Goal: Task Accomplishment & Management: Manage account settings

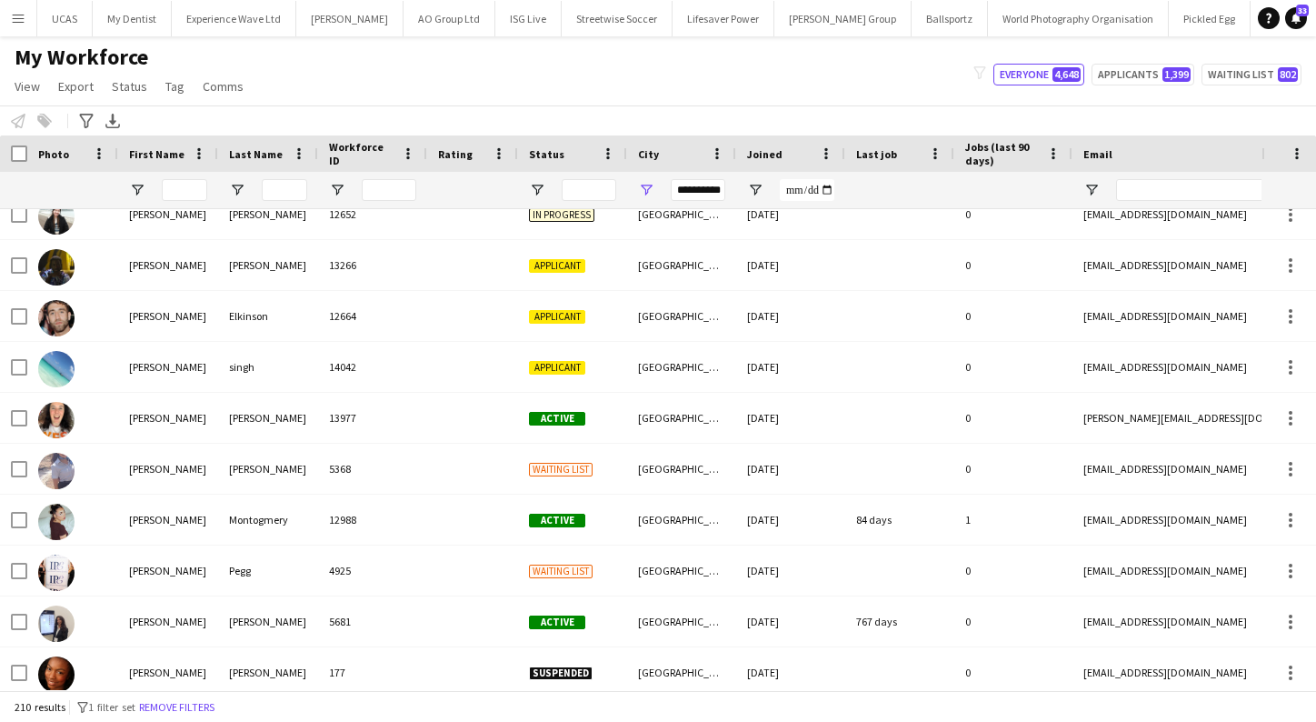
scroll to position [0, 9]
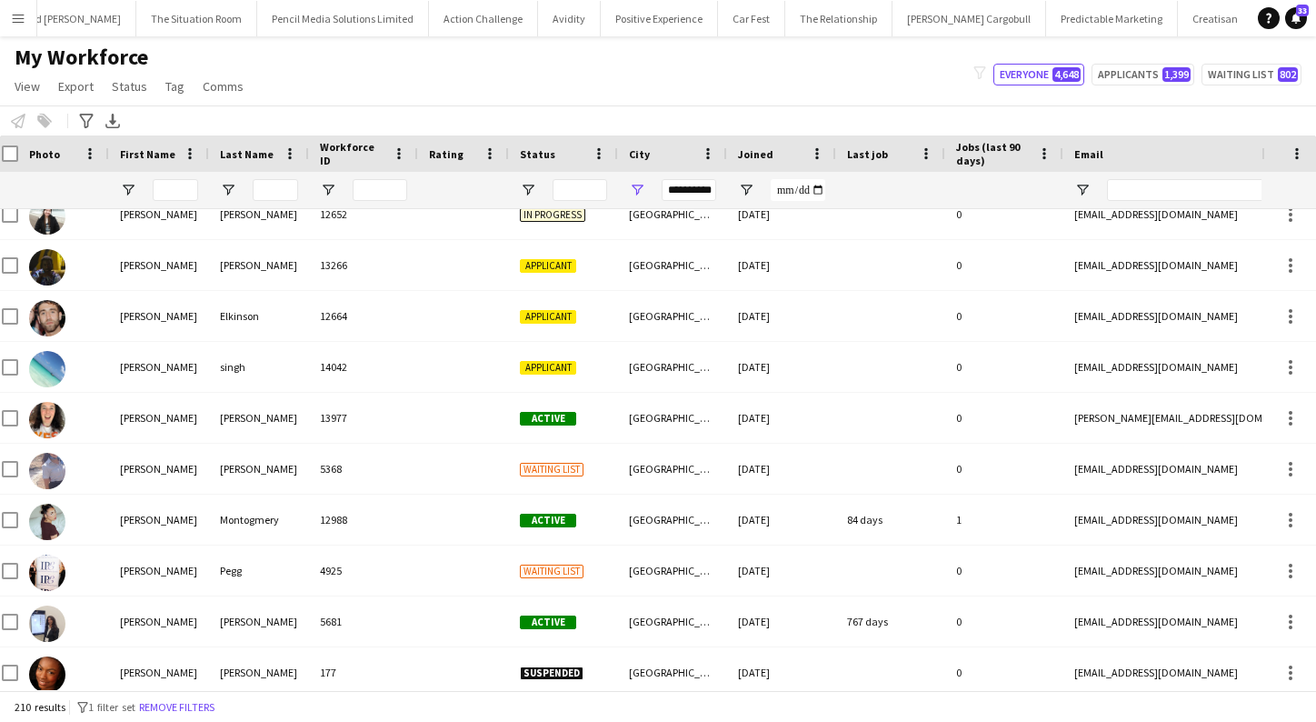
click at [25, 25] on button "Menu" at bounding box center [18, 18] width 36 height 36
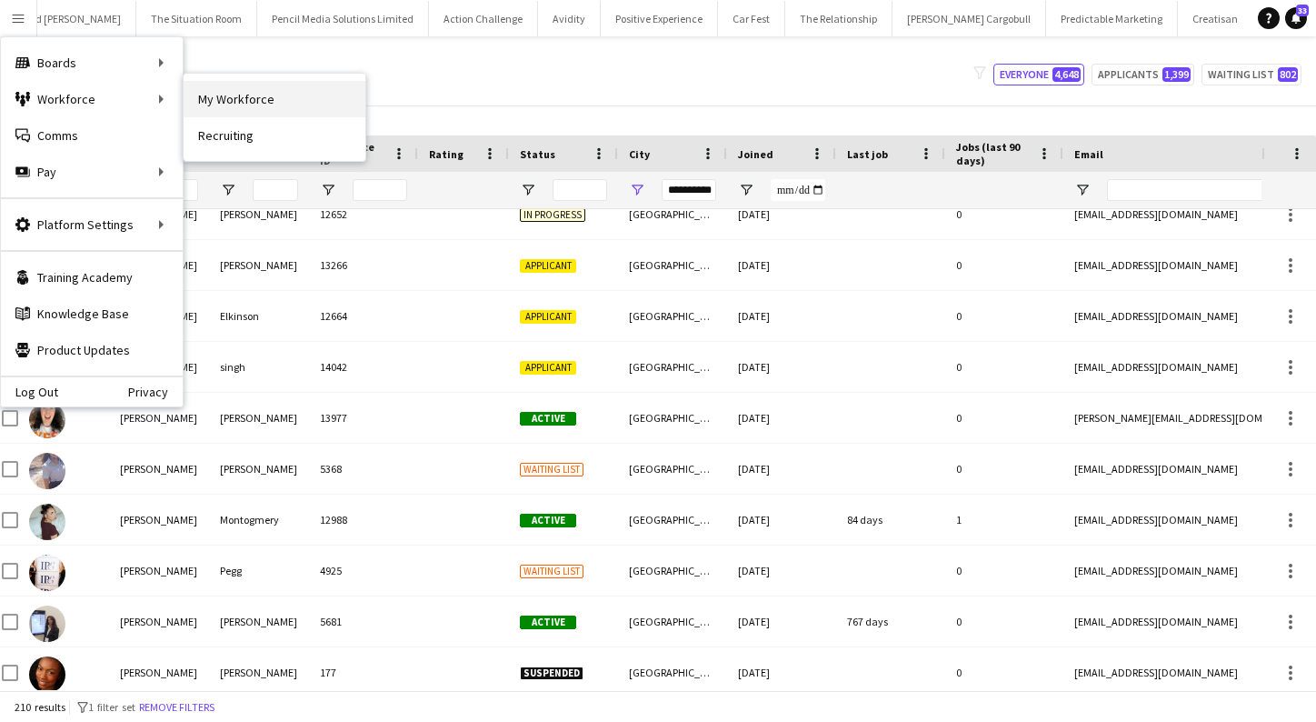
click at [204, 96] on link "My Workforce" at bounding box center [275, 99] width 182 height 36
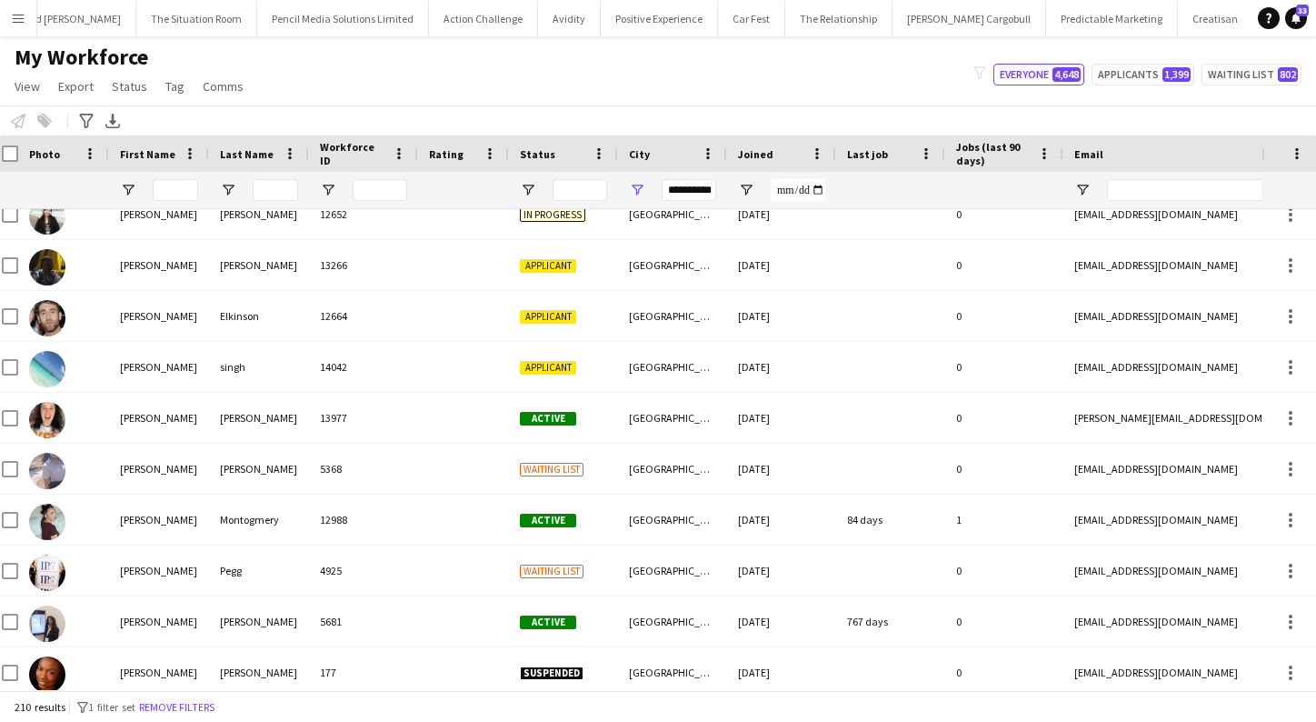
type input "**********"
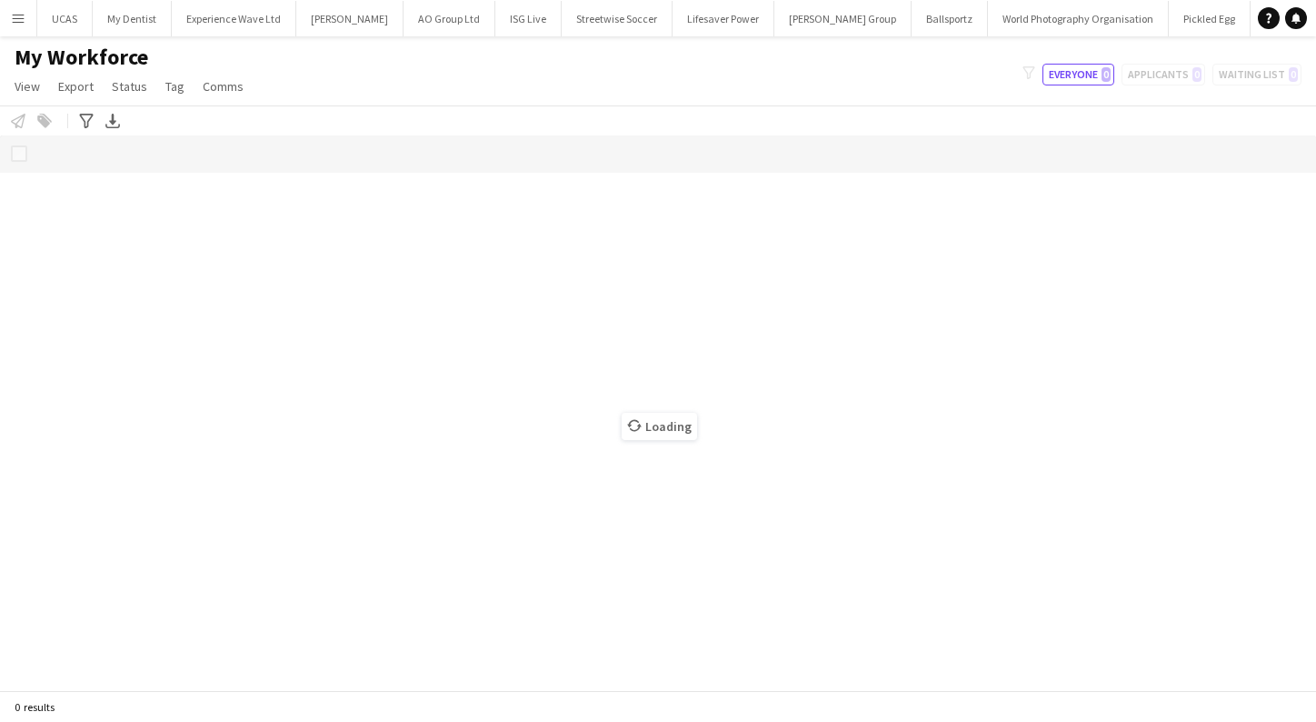
click at [29, 22] on button "Menu" at bounding box center [18, 18] width 36 height 36
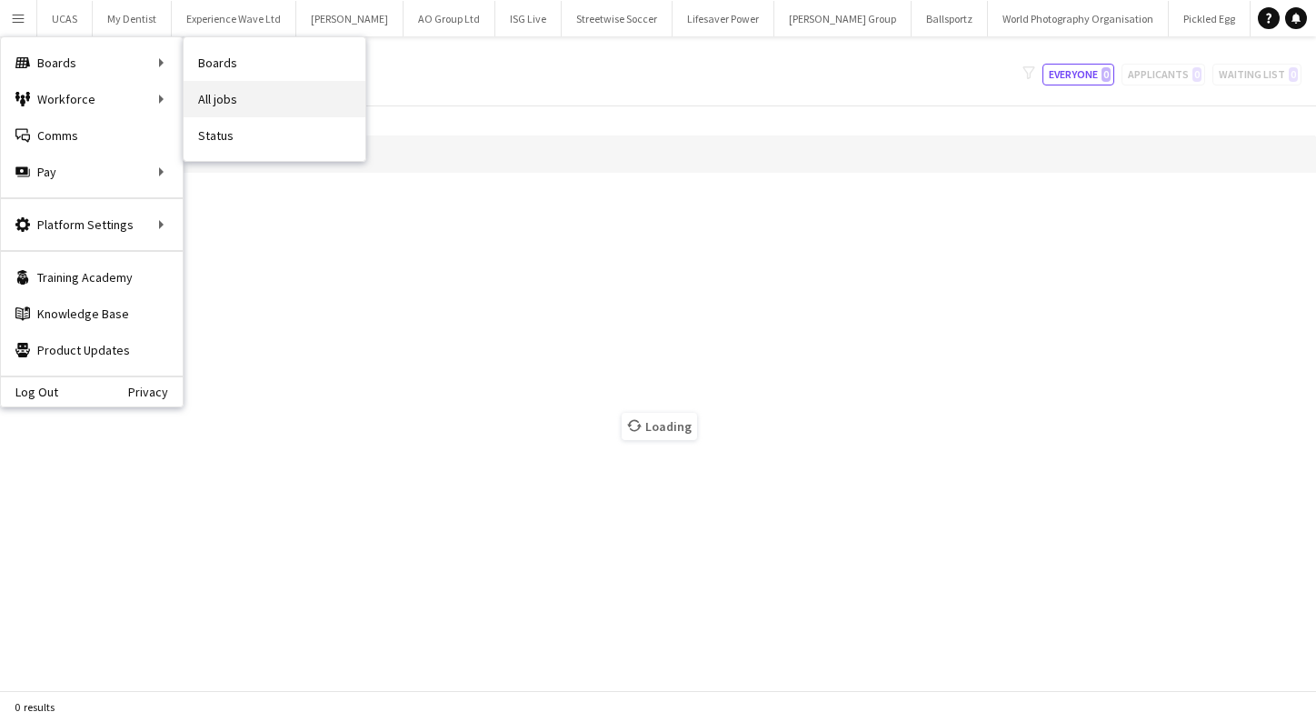
click at [216, 95] on link "All jobs" at bounding box center [275, 99] width 182 height 36
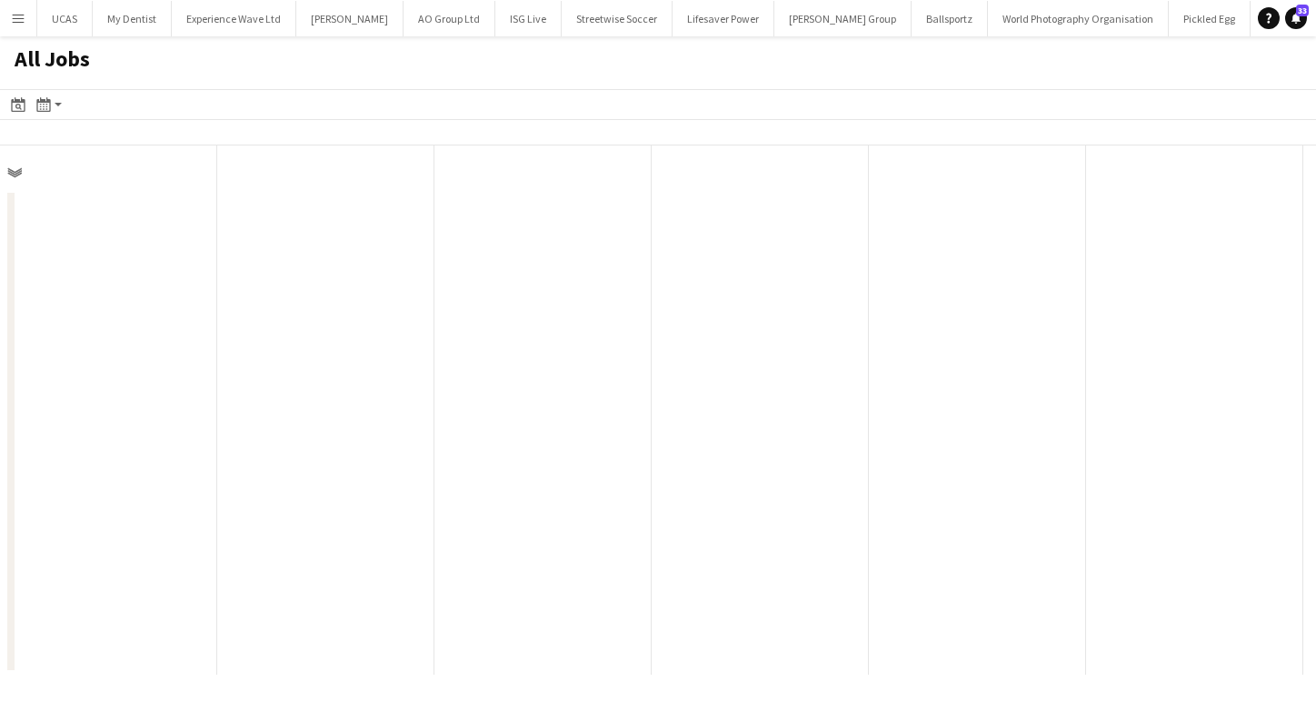
scroll to position [0, 434]
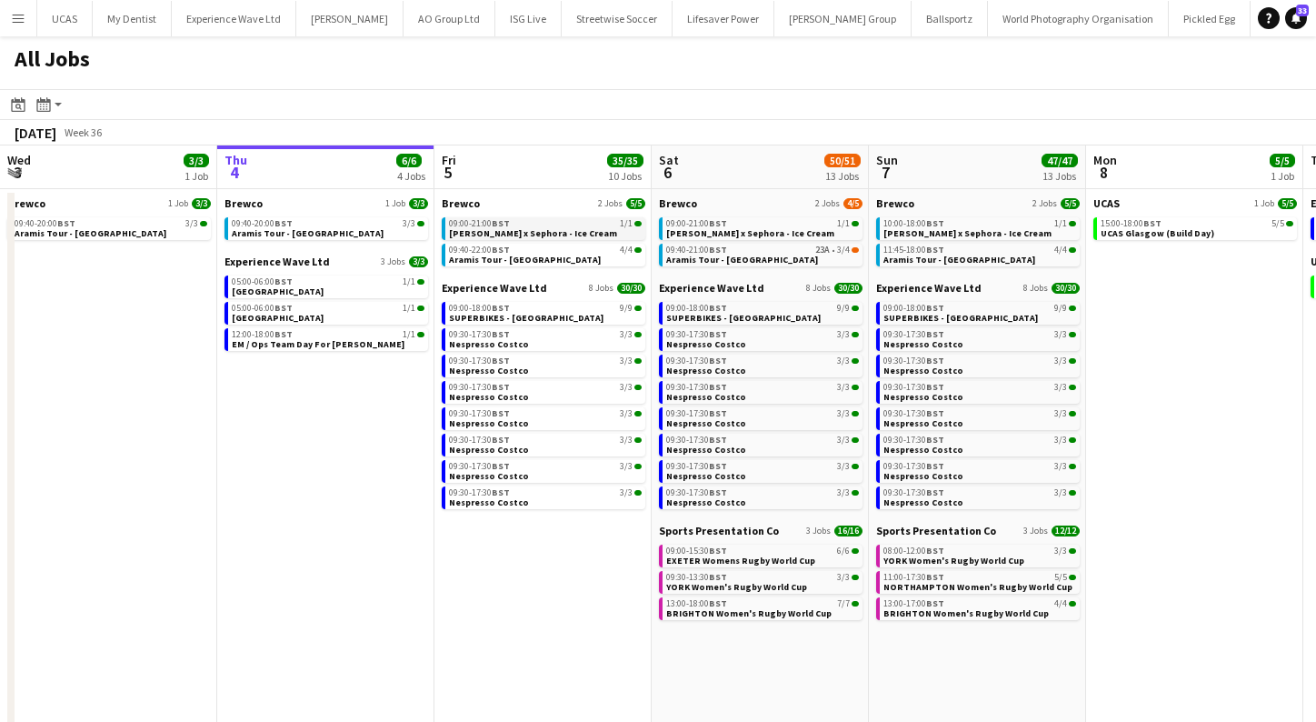
click at [506, 226] on span "BST" at bounding box center [501, 223] width 18 height 12
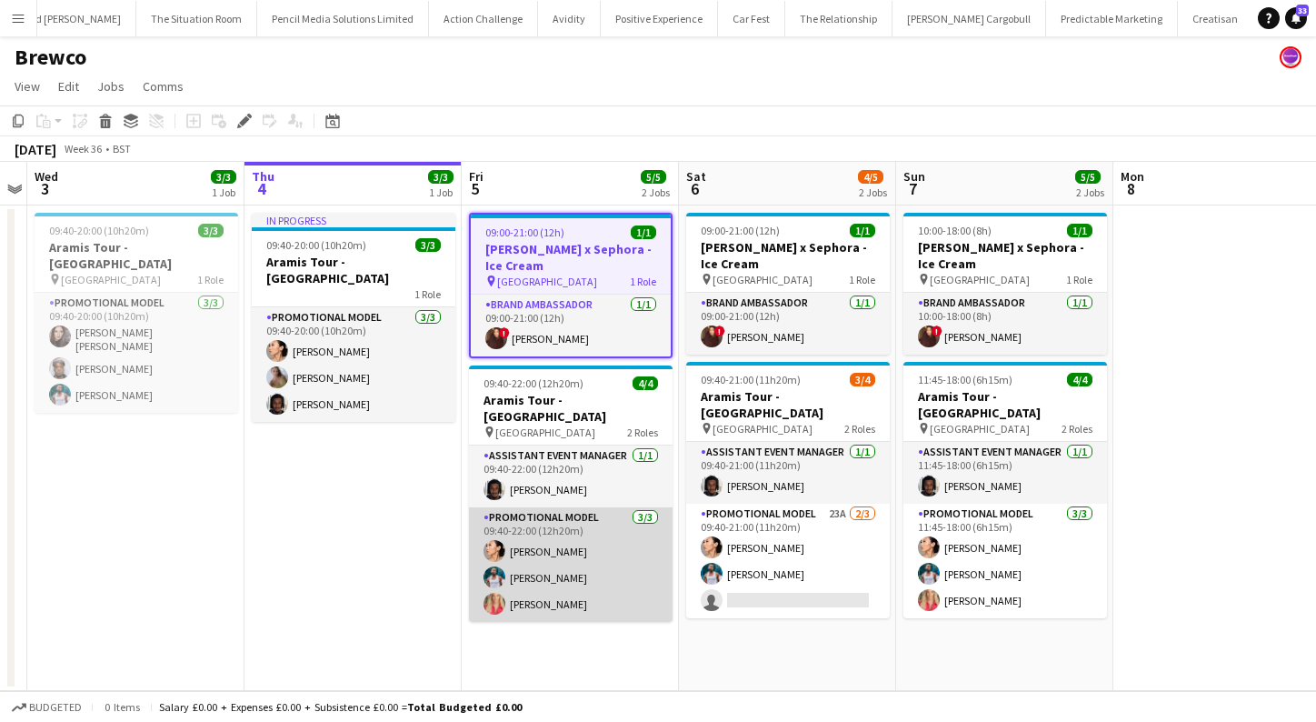
click at [572, 554] on app-card-role "Promotional Model 3/3 09:40-22:00 (12h20m) Man Ying Cheng Reginald Chuks anna l…" at bounding box center [571, 564] width 204 height 114
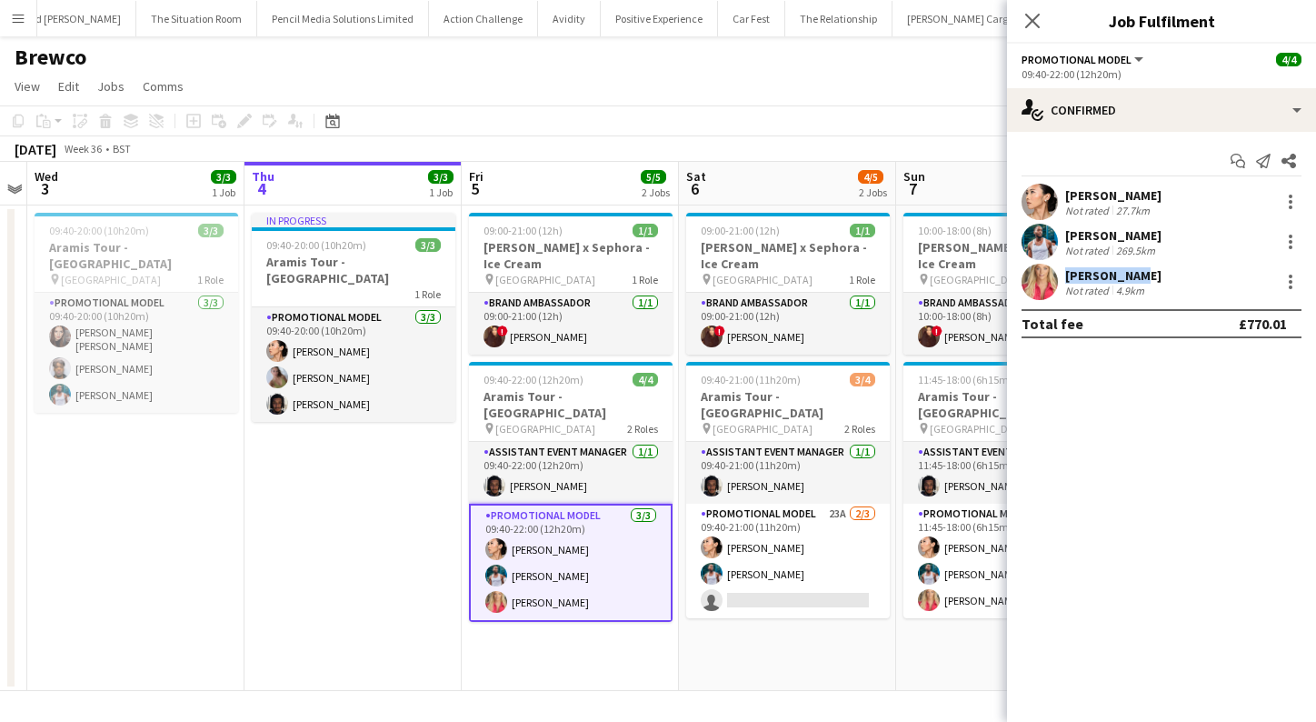
drag, startPoint x: 1127, startPoint y: 273, endPoint x: 1060, endPoint y: 273, distance: 66.3
click at [1060, 273] on div "anna lakin Not rated 4.9km" at bounding box center [1161, 282] width 309 height 36
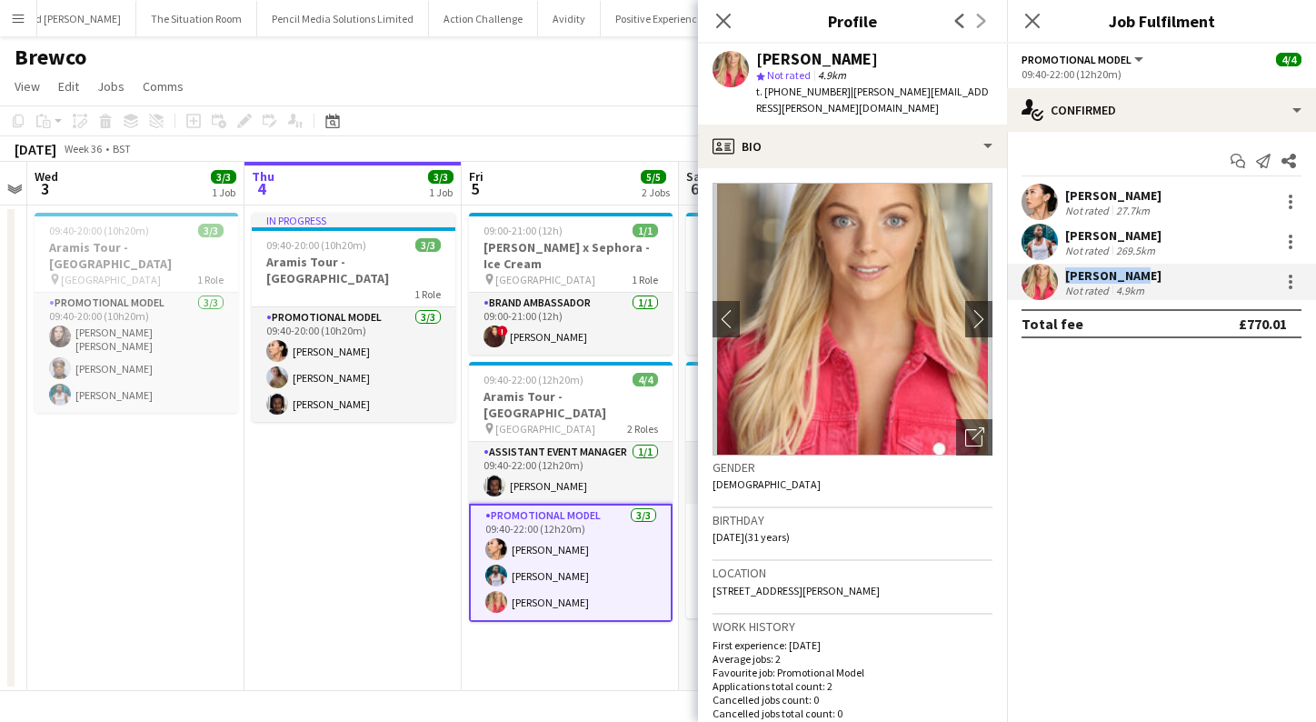
copy div "anna lakin"
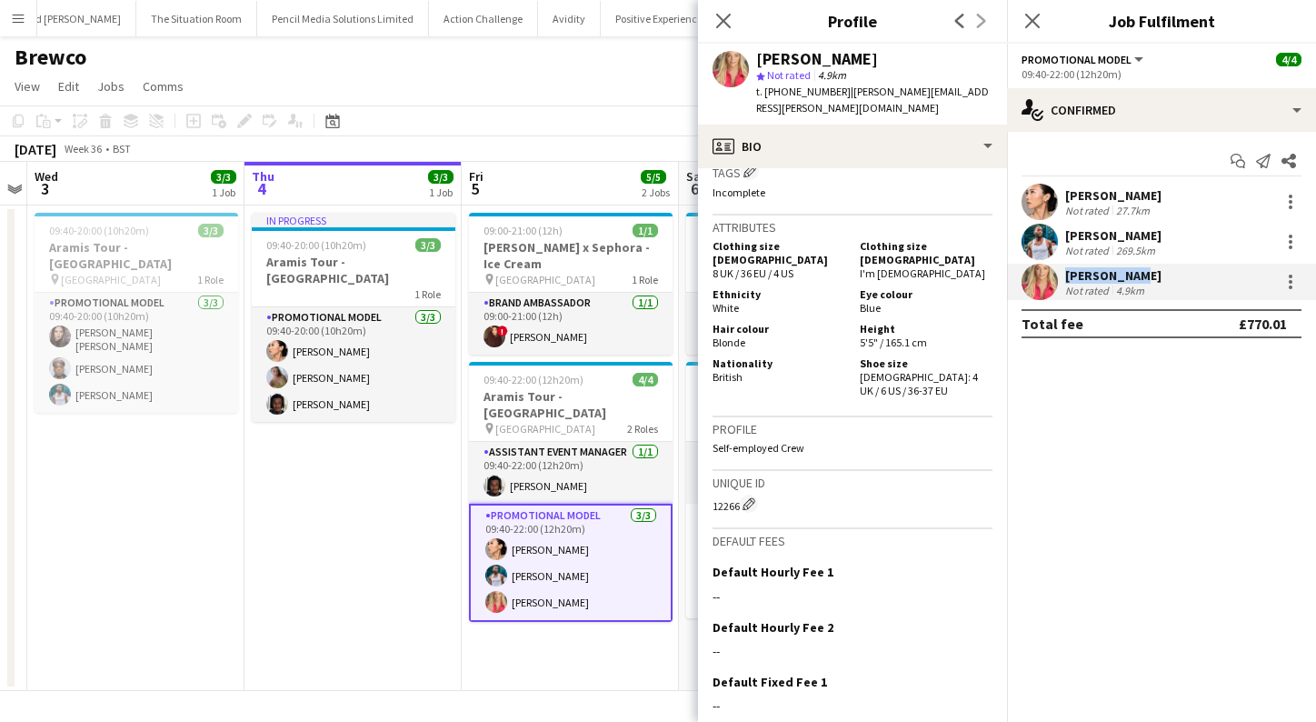
scroll to position [921, 0]
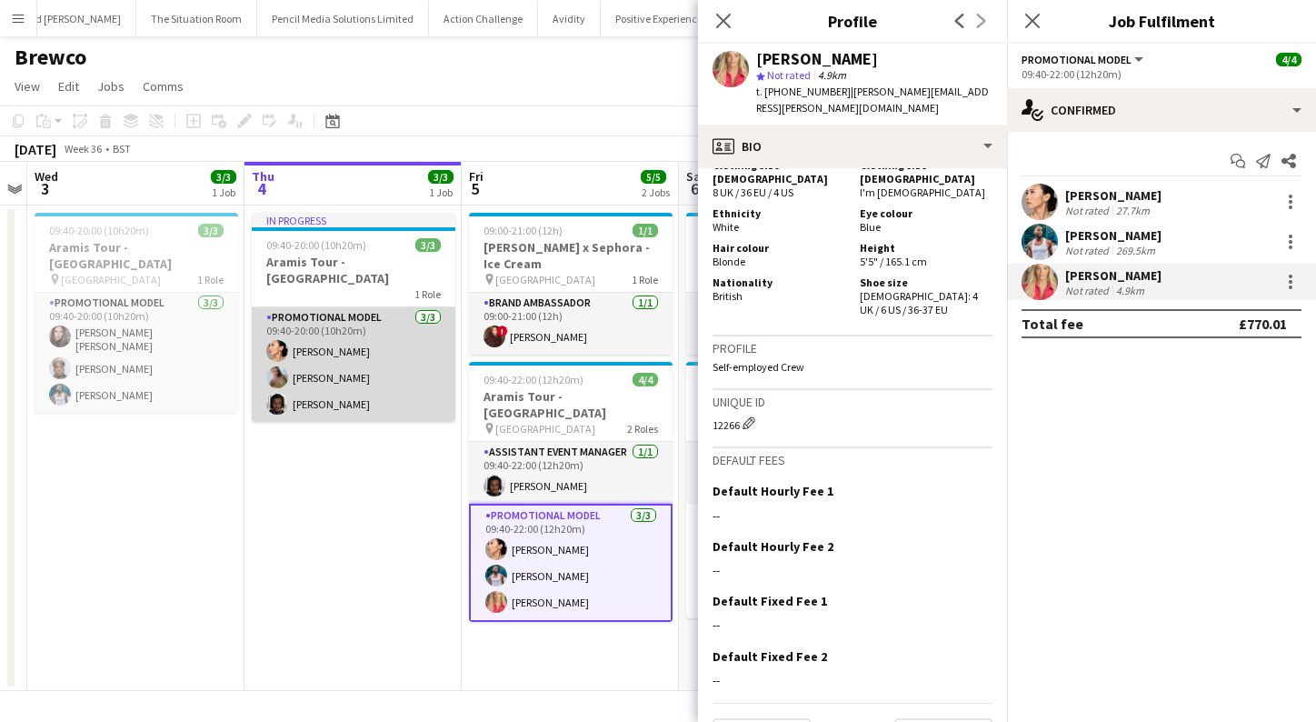
click at [335, 389] on app-card-role "Promotional Model 3/3 09:40-20:00 (10h20m) Man Ying Cheng Bethany Clews Tyler S…" at bounding box center [354, 364] width 204 height 114
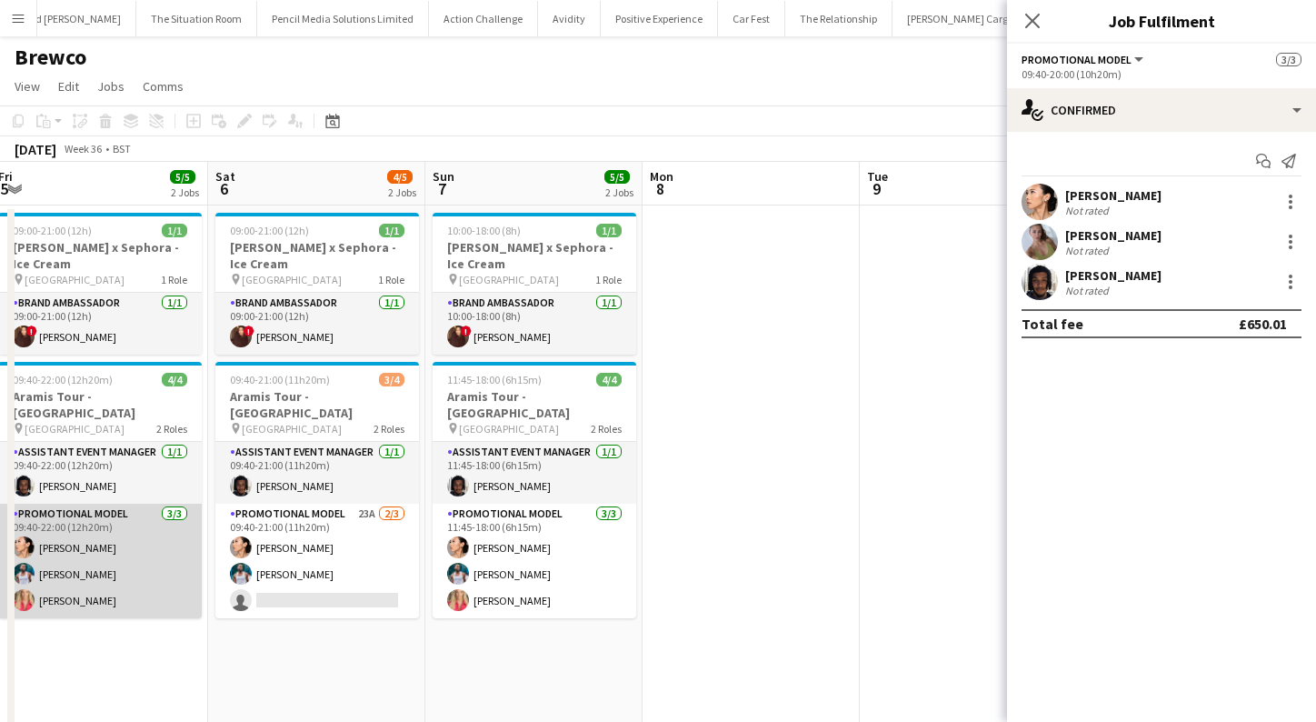
scroll to position [0, 632]
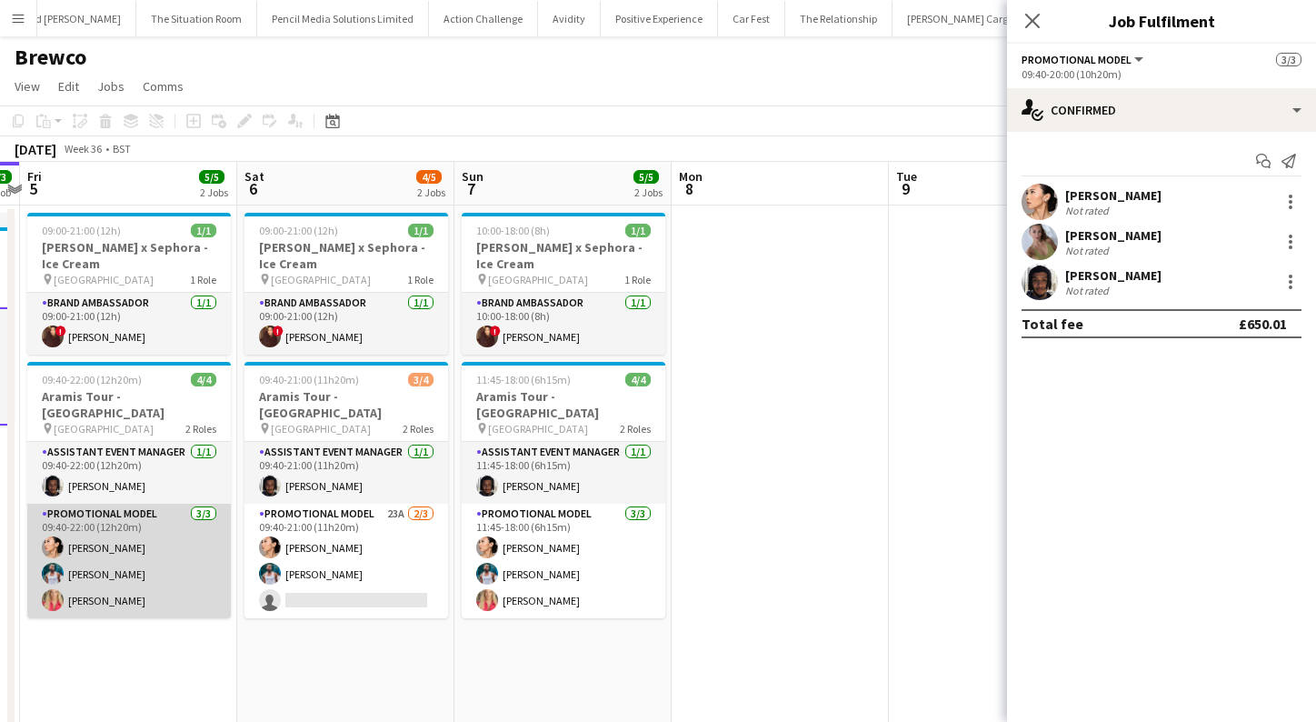
click at [115, 550] on app-card-role "Promotional Model 3/3 09:40-22:00 (12h20m) Man Ying Cheng Reginald Chuks anna l…" at bounding box center [129, 560] width 204 height 114
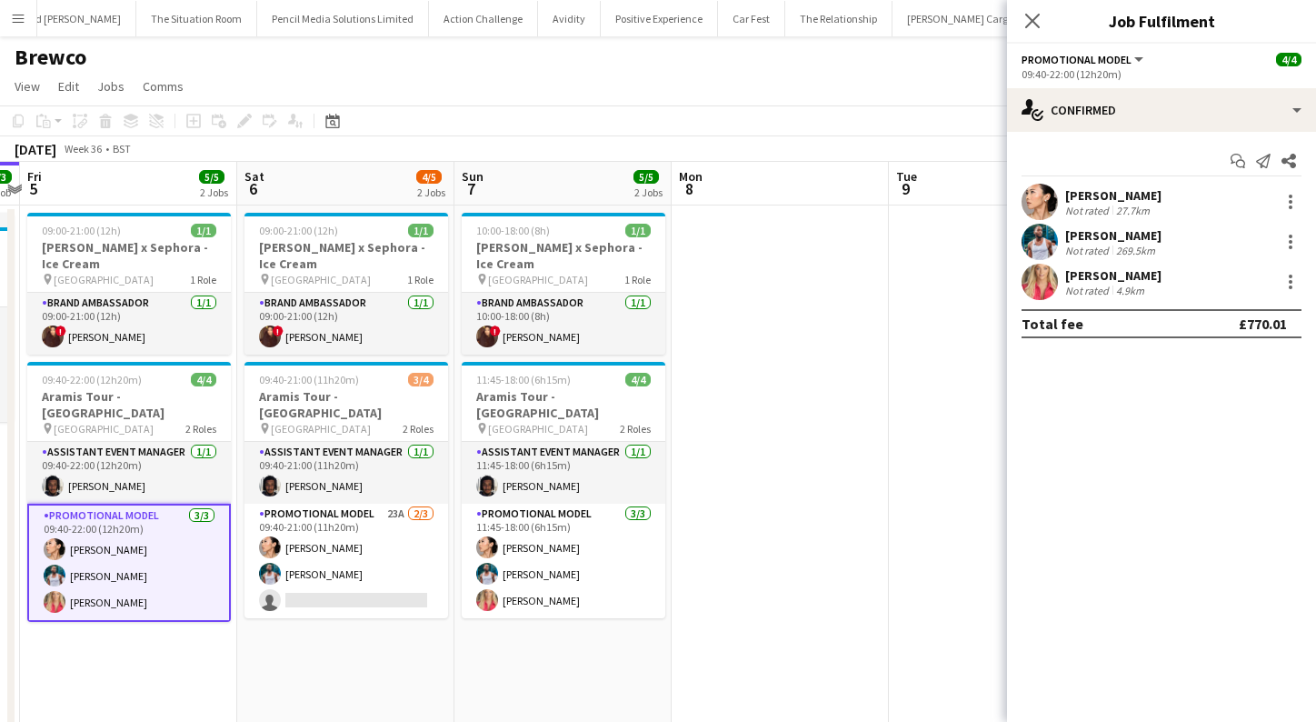
click at [134, 554] on app-card-role "Promotional Model 3/3 09:40-22:00 (12h20m) Man Ying Cheng Reginald Chuks anna l…" at bounding box center [129, 562] width 204 height 118
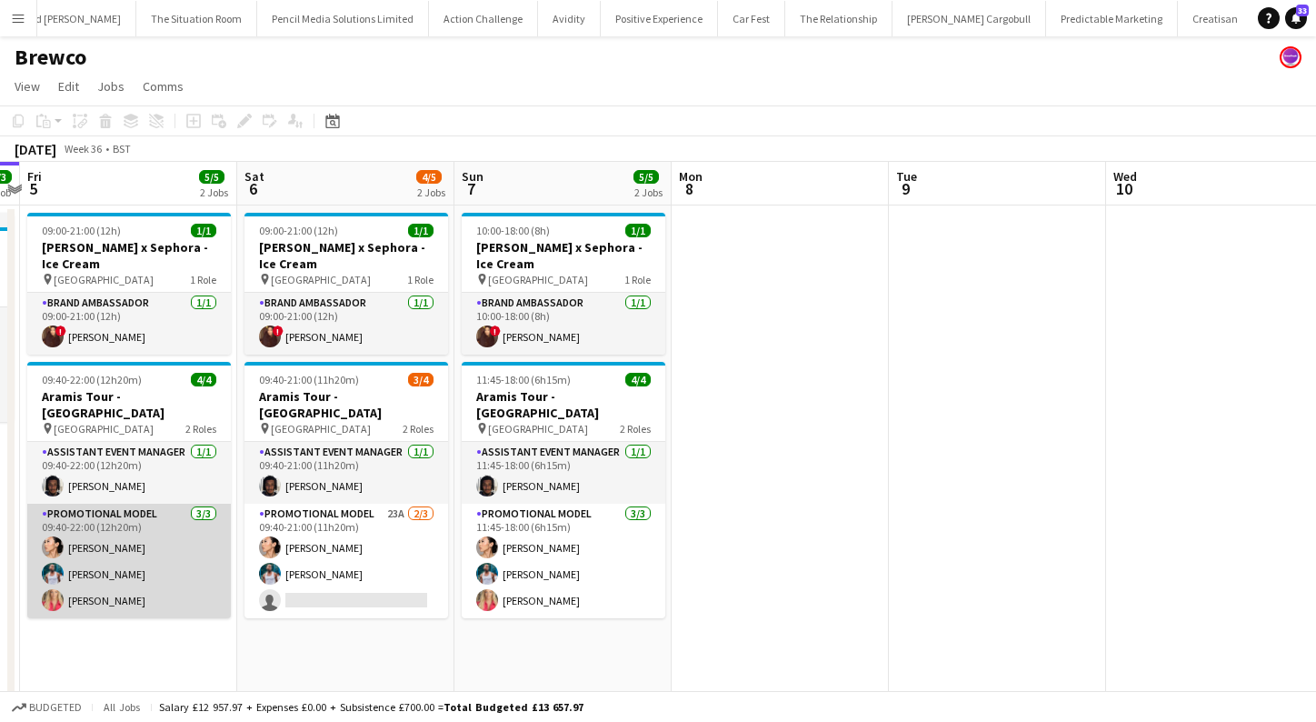
click at [129, 532] on app-card-role "Promotional Model 3/3 09:40-22:00 (12h20m) Man Ying Cheng Reginald Chuks anna l…" at bounding box center [129, 560] width 204 height 114
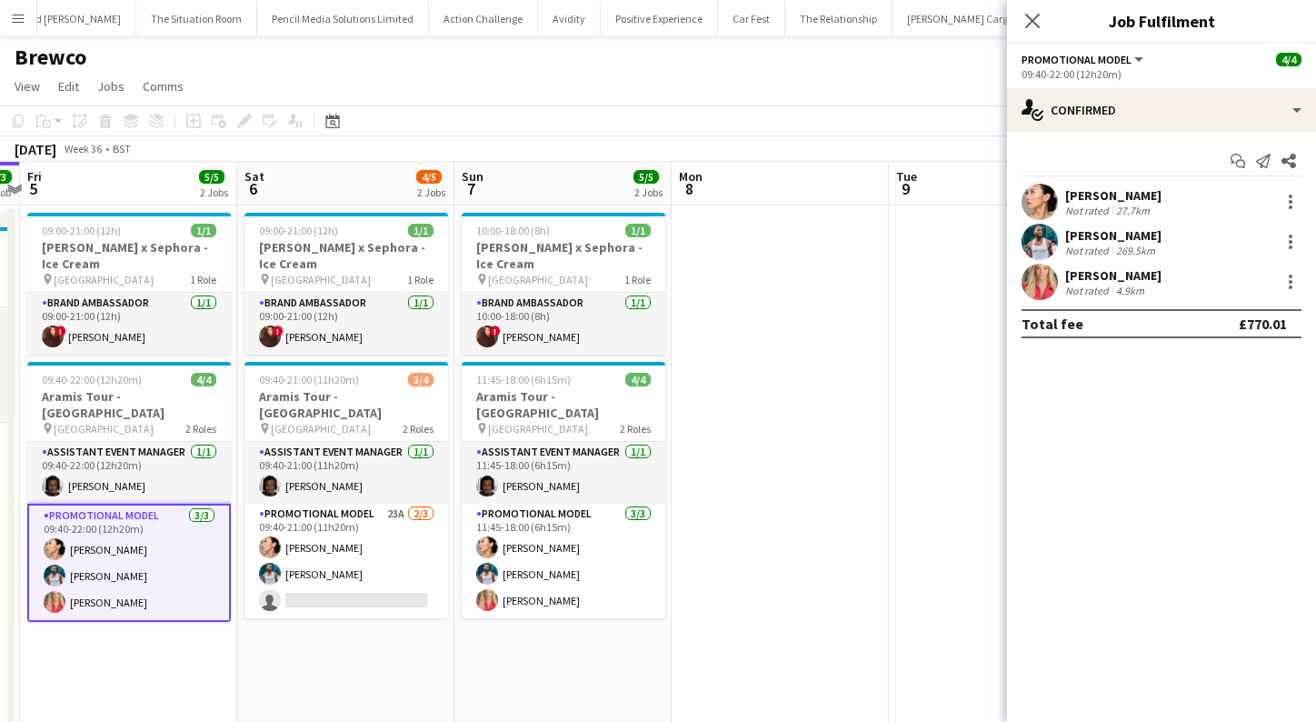
click at [1116, 244] on div "269.5km" at bounding box center [1135, 251] width 46 height 14
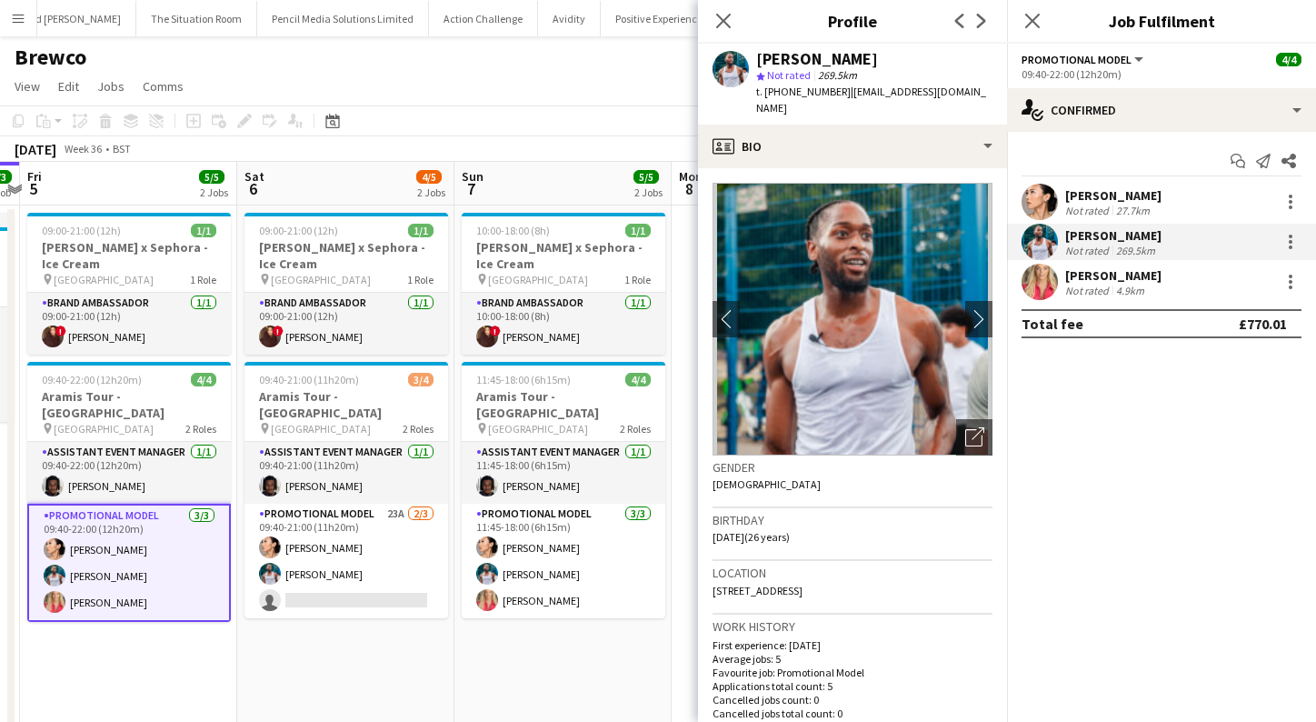
drag, startPoint x: 849, startPoint y: 64, endPoint x: 748, endPoint y: 61, distance: 100.9
click at [748, 61] on div "Reginald Chuks star Not rated 269.5km t. +4407586259818 | mr100pand@gmail.com" at bounding box center [852, 84] width 309 height 81
copy div "Reginald Chuks"
click at [116, 541] on app-card-role "Promotional Model 3/3 09:40-22:00 (12h20m) Man Ying Cheng Reginald Chuks anna l…" at bounding box center [129, 562] width 204 height 118
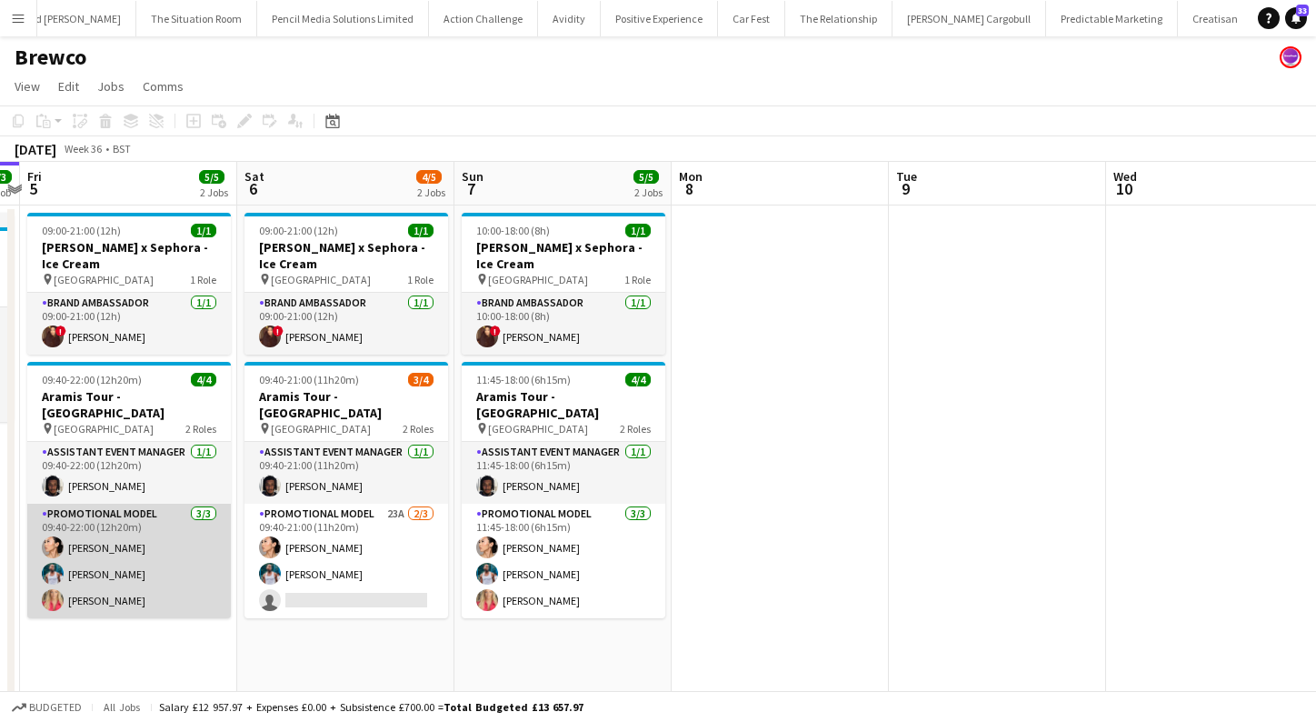
click at [102, 555] on app-card-role "Promotional Model 3/3 09:40-22:00 (12h20m) Man Ying Cheng Reginald Chuks anna l…" at bounding box center [129, 560] width 204 height 114
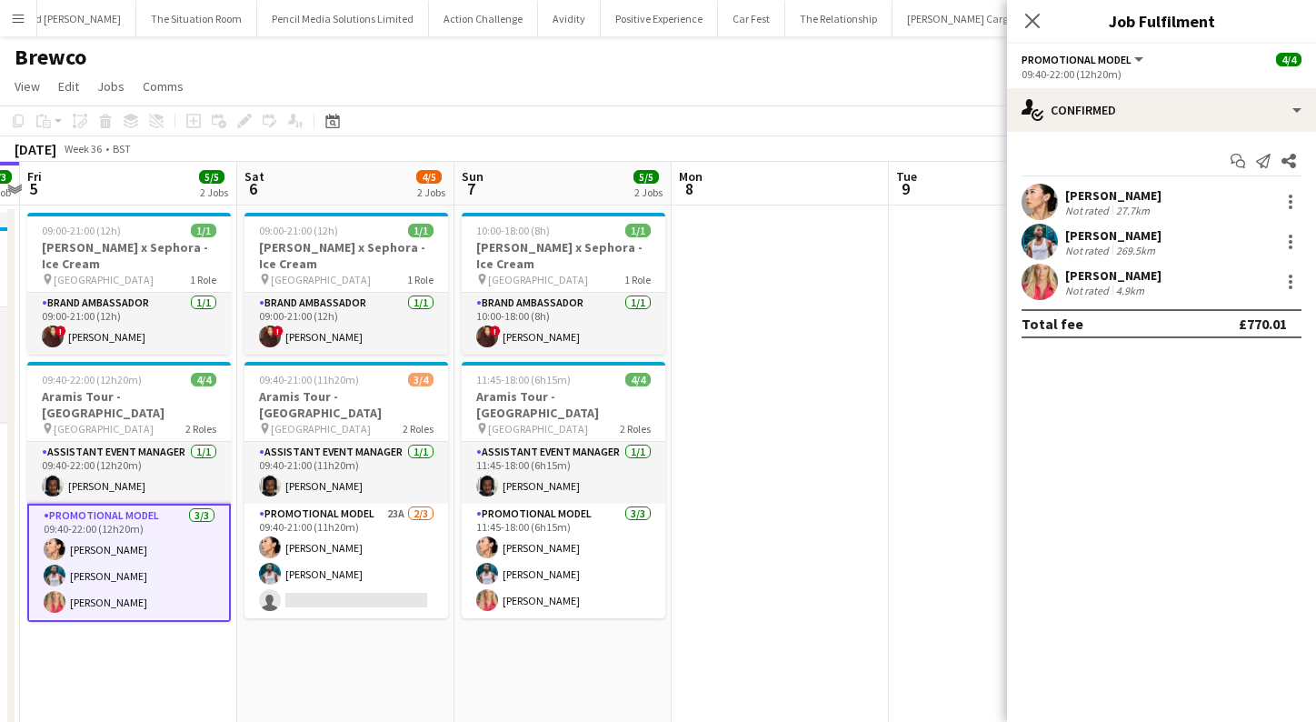
click at [1100, 204] on div "Not rated" at bounding box center [1088, 211] width 47 height 14
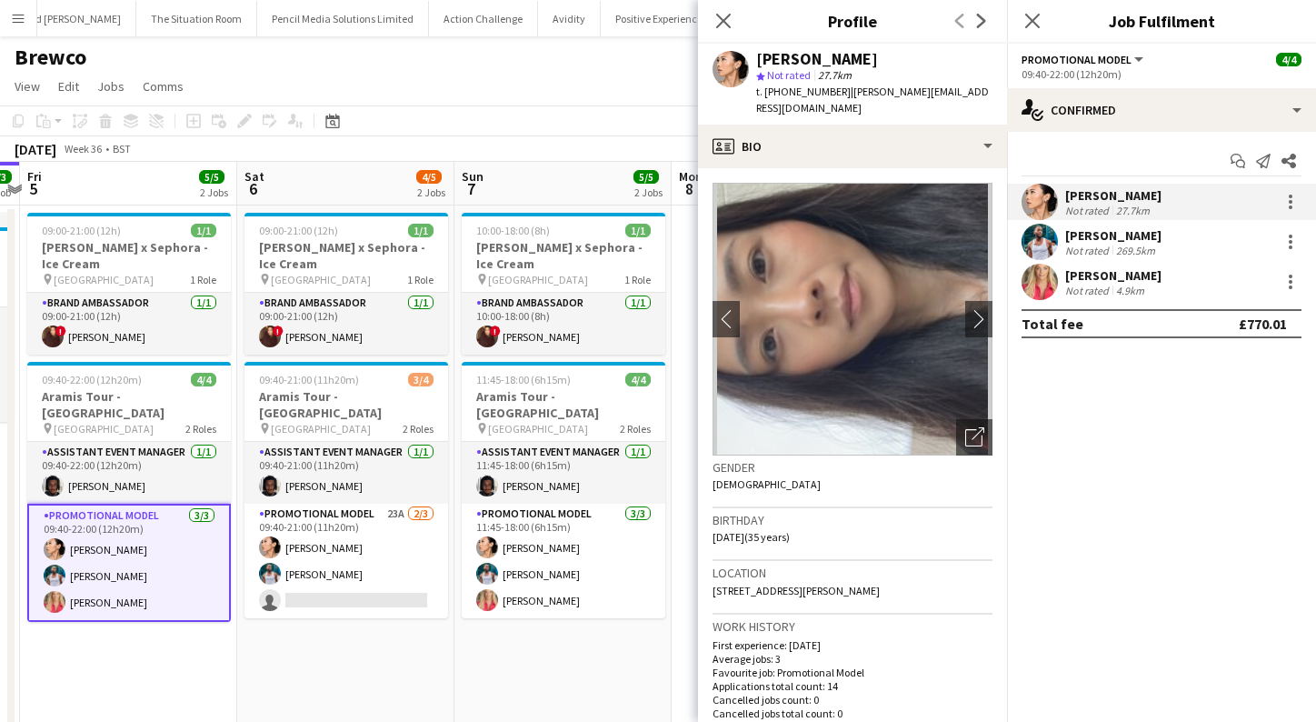
drag, startPoint x: 878, startPoint y: 59, endPoint x: 755, endPoint y: 55, distance: 122.7
click at [755, 55] on div "Man Ying Cheng star Not rated 27.7km t. +447988622939 | m.y.cheng@edu.salford.a…" at bounding box center [852, 84] width 309 height 81
copy div "Man Ying Cheng"
